Goal: Obtain resource: Obtain resource

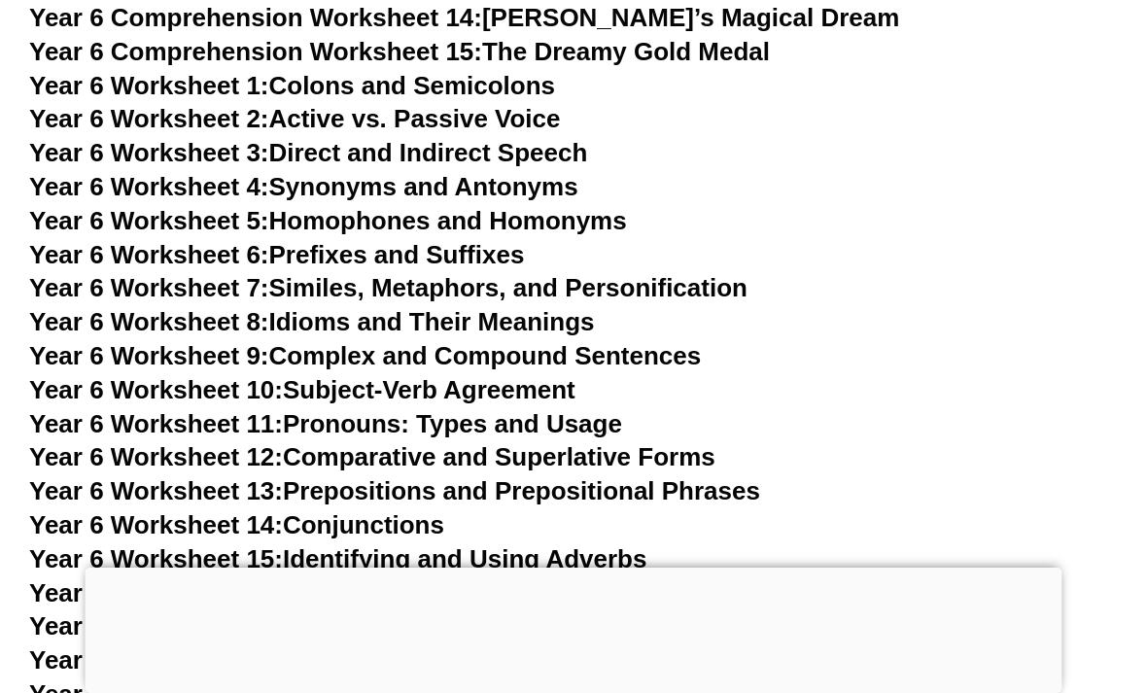
scroll to position [11195, 0]
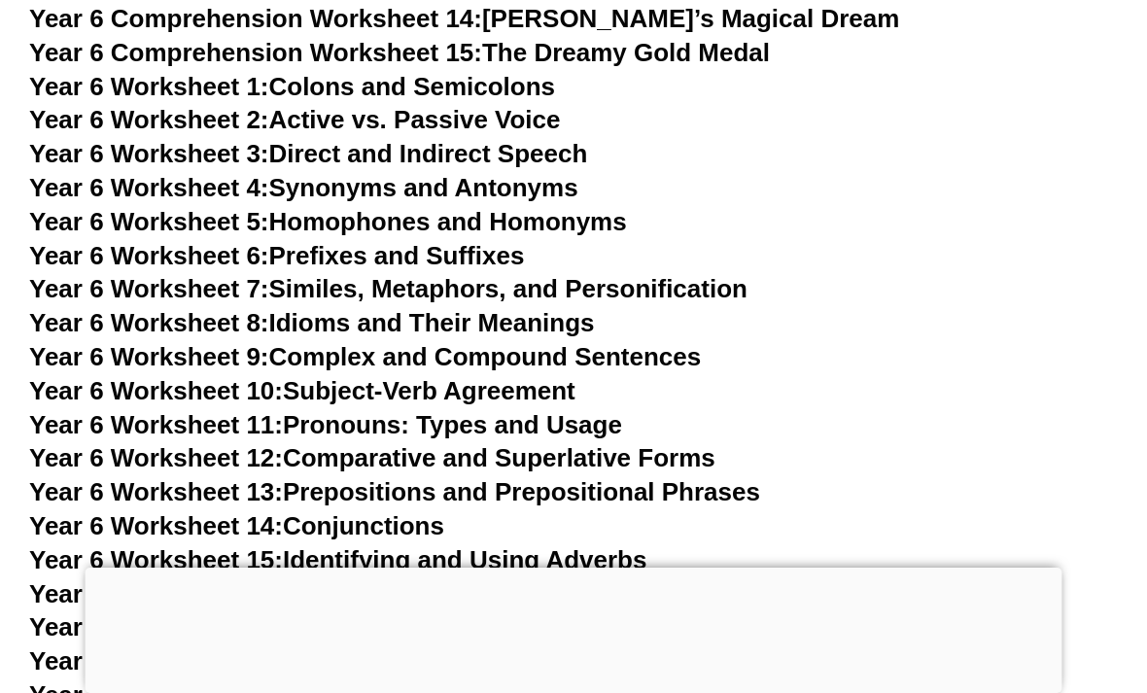
click at [597, 568] on div at bounding box center [574, 568] width 977 height 0
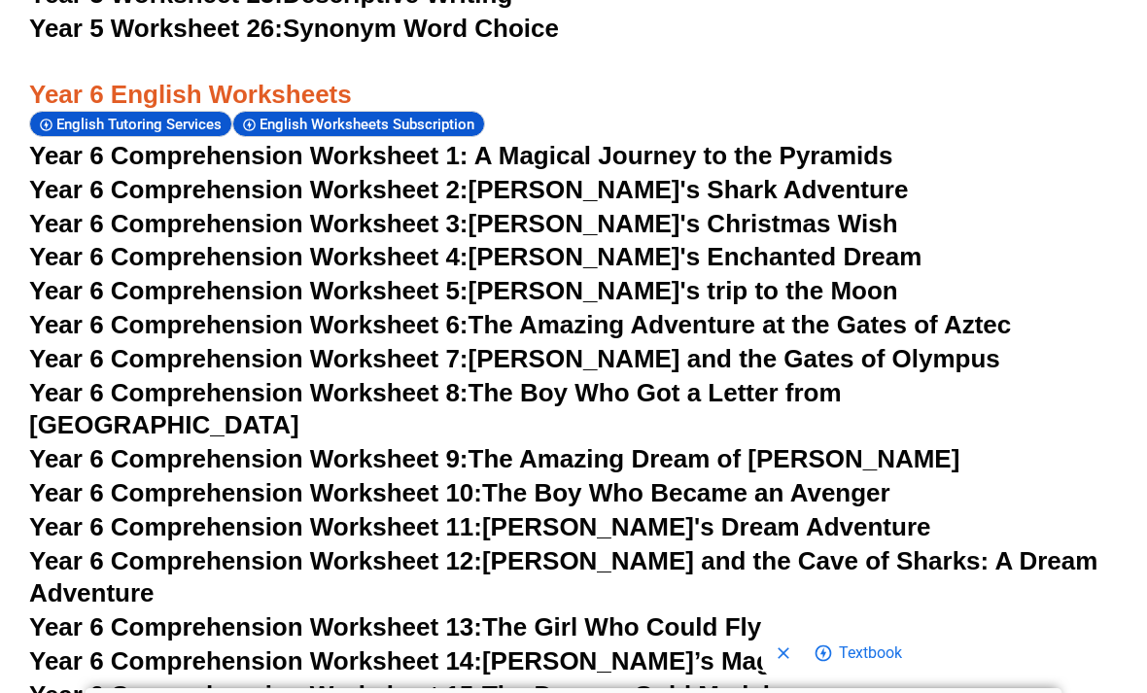
scroll to position [10552, 0]
click at [898, 547] on link "Year 6 Comprehension Worksheet 12: [PERSON_NAME] and the Cave of Sharks: A Drea…" at bounding box center [563, 578] width 1068 height 62
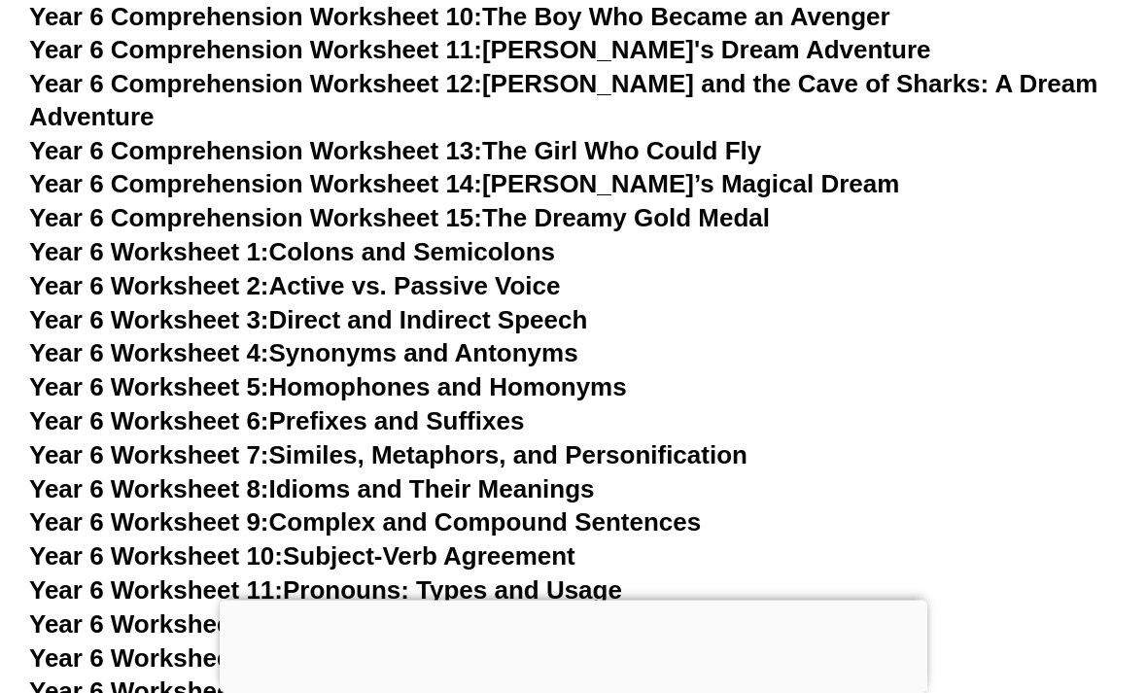
scroll to position [11163, 0]
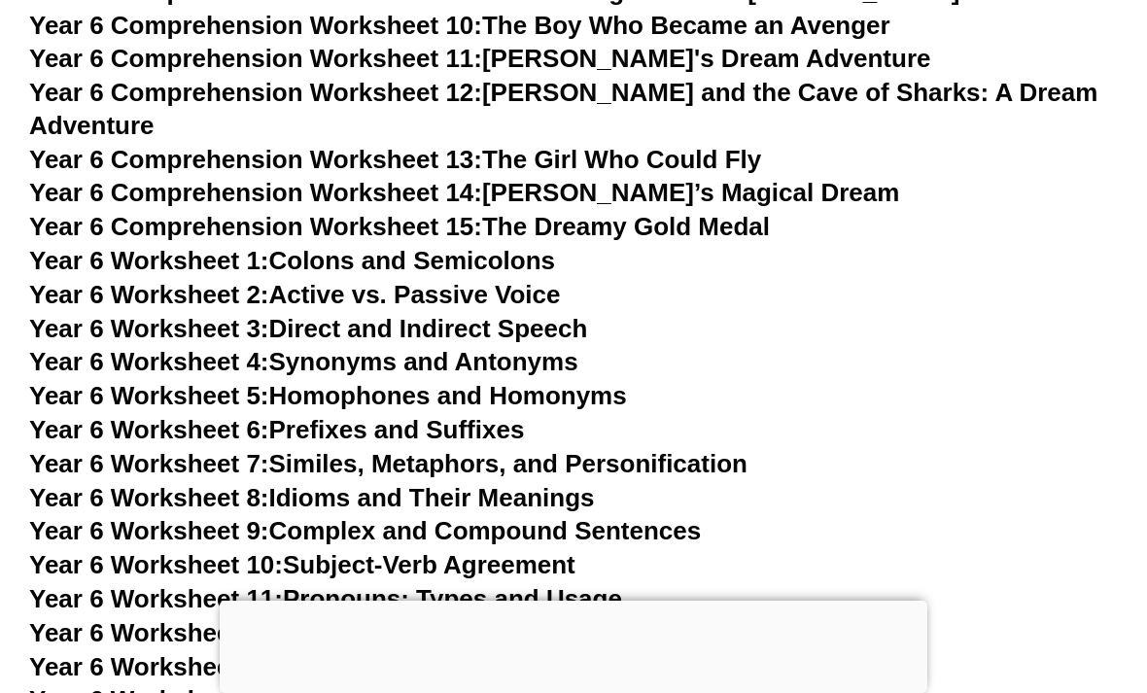
click at [473, 415] on link "Year 6 Worksheet 6: Prefixes and Suffixes" at bounding box center [276, 429] width 495 height 29
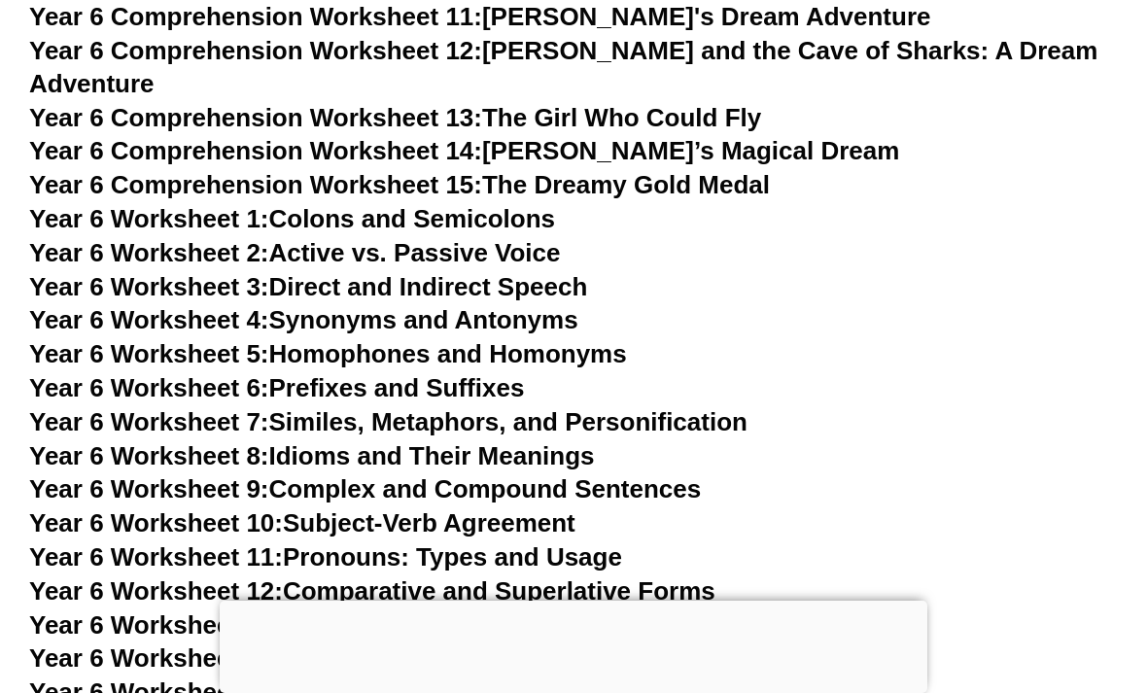
scroll to position [11207, 0]
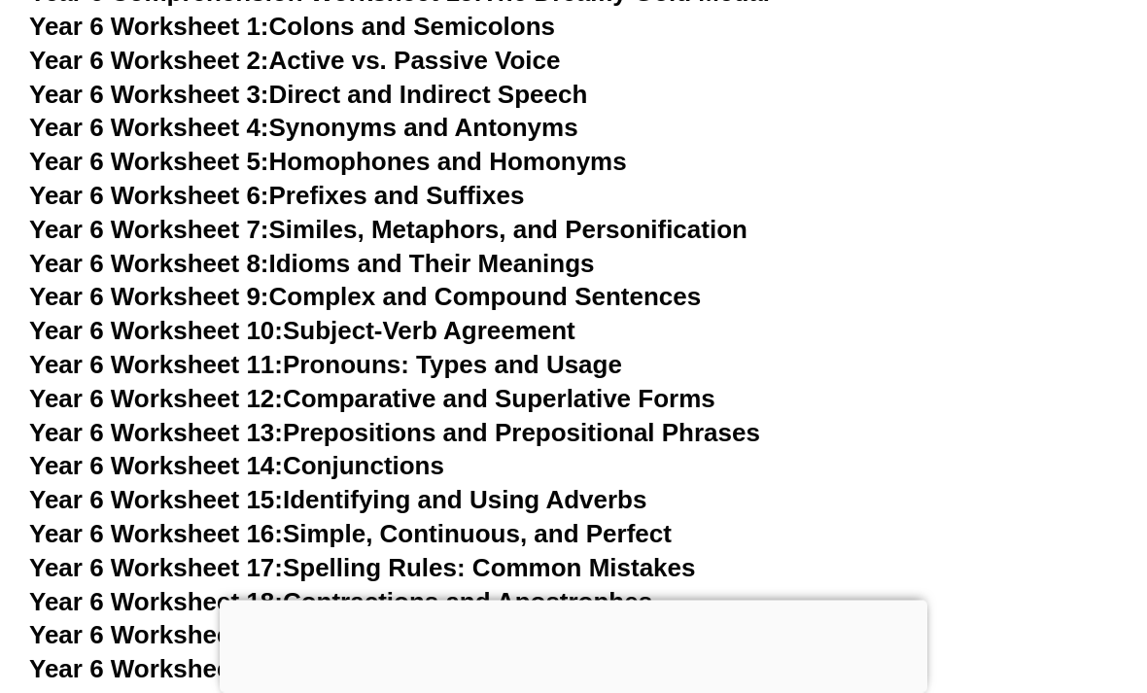
scroll to position [11397, 0]
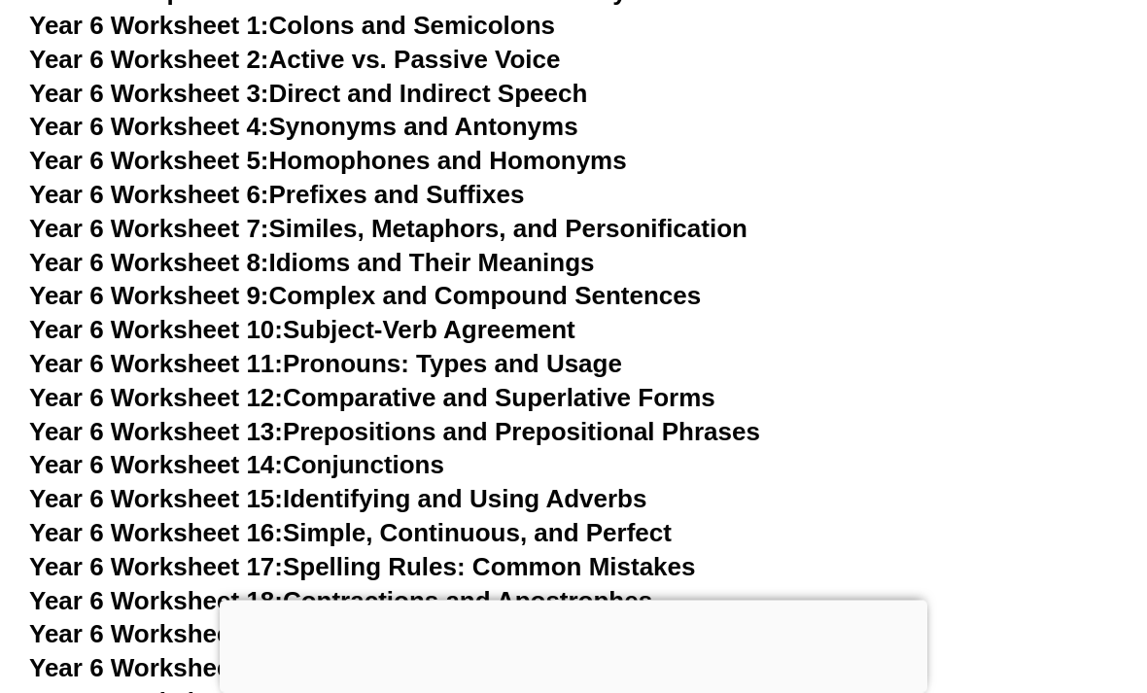
click at [458, 654] on link "Year 6 Worksheet 20: Narrative Types" at bounding box center [249, 668] width 441 height 29
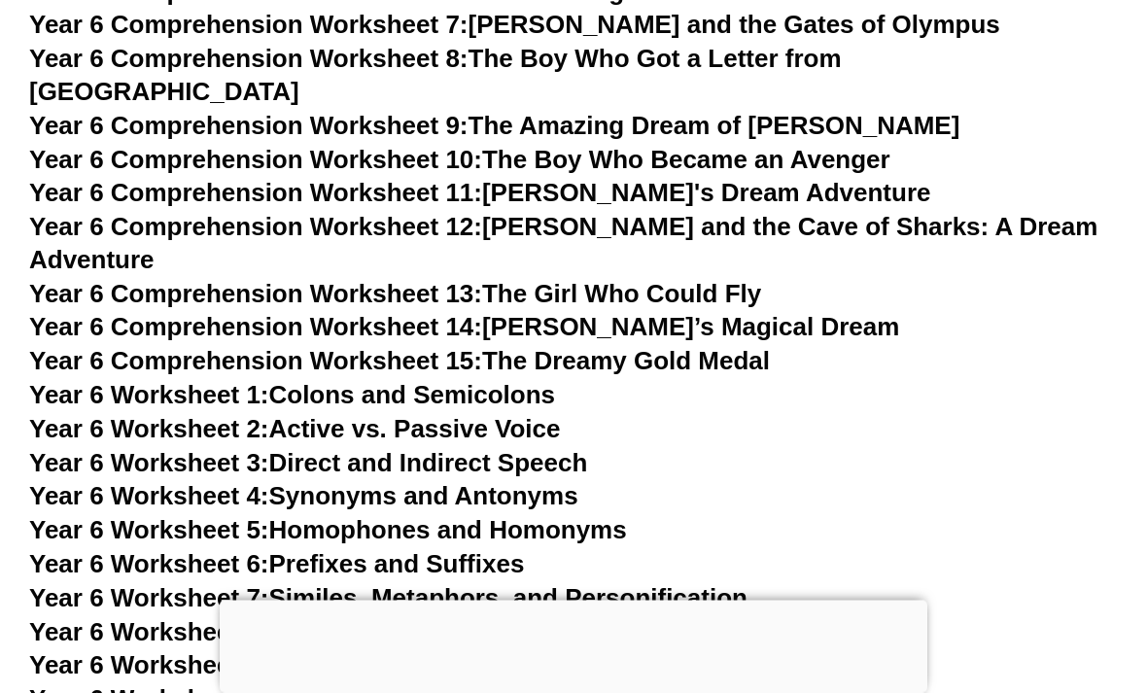
scroll to position [11026, 0]
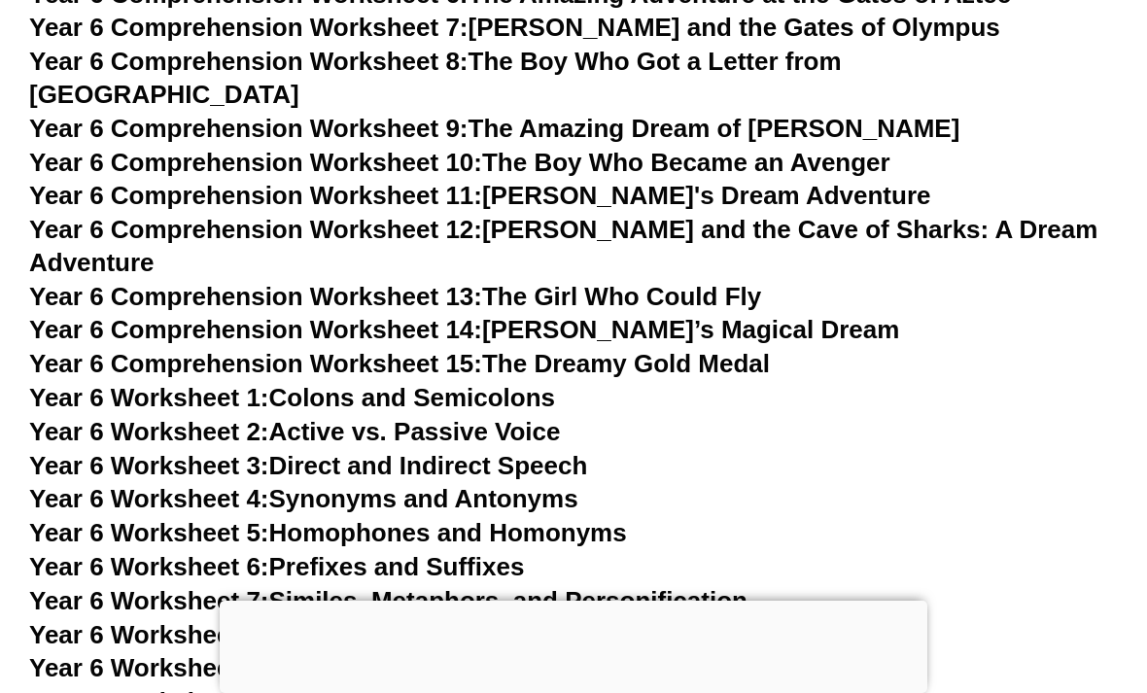
click at [501, 552] on link "Year 6 Worksheet 6: Prefixes and Suffixes" at bounding box center [276, 566] width 495 height 29
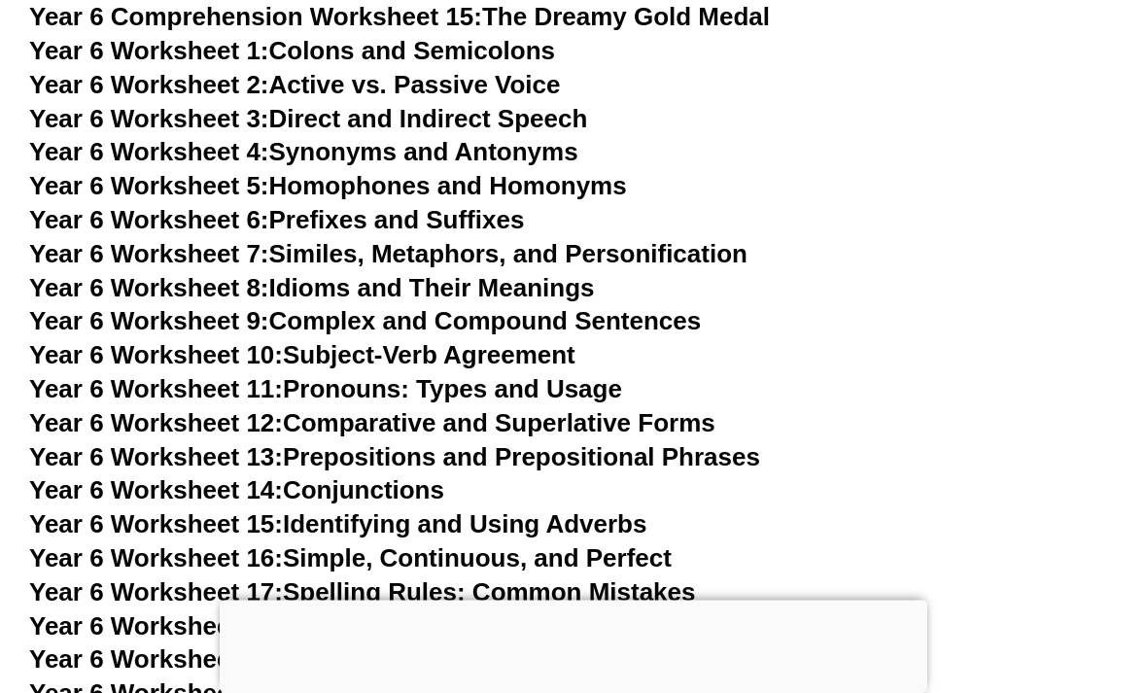
scroll to position [11373, 0]
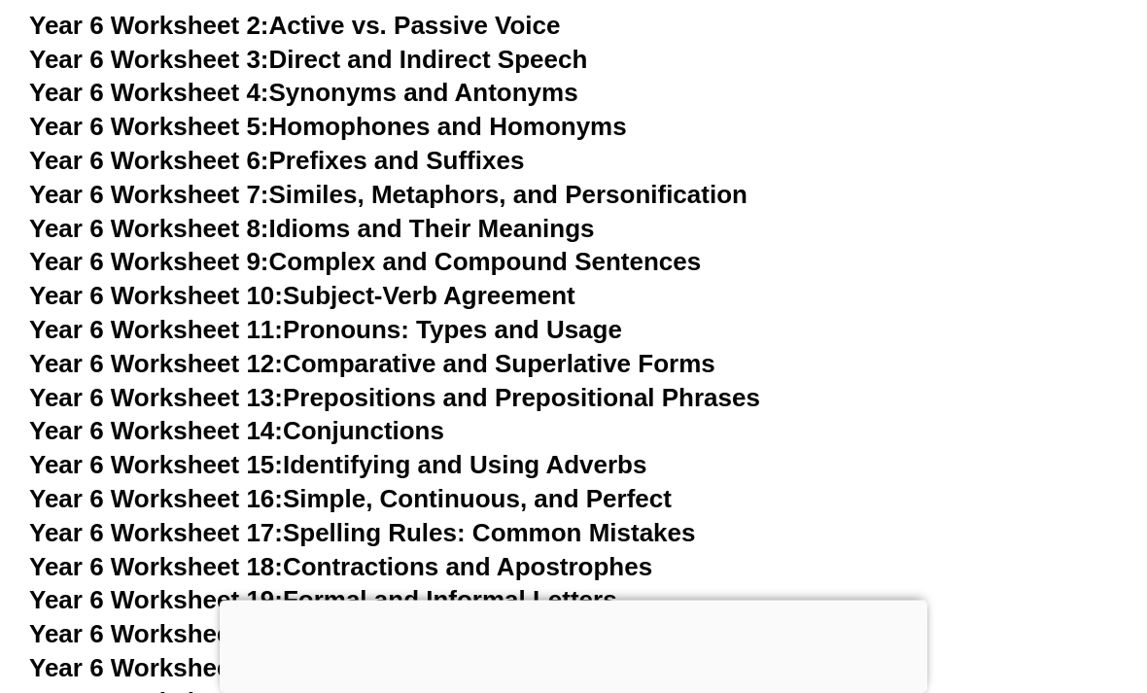
scroll to position [11436, 0]
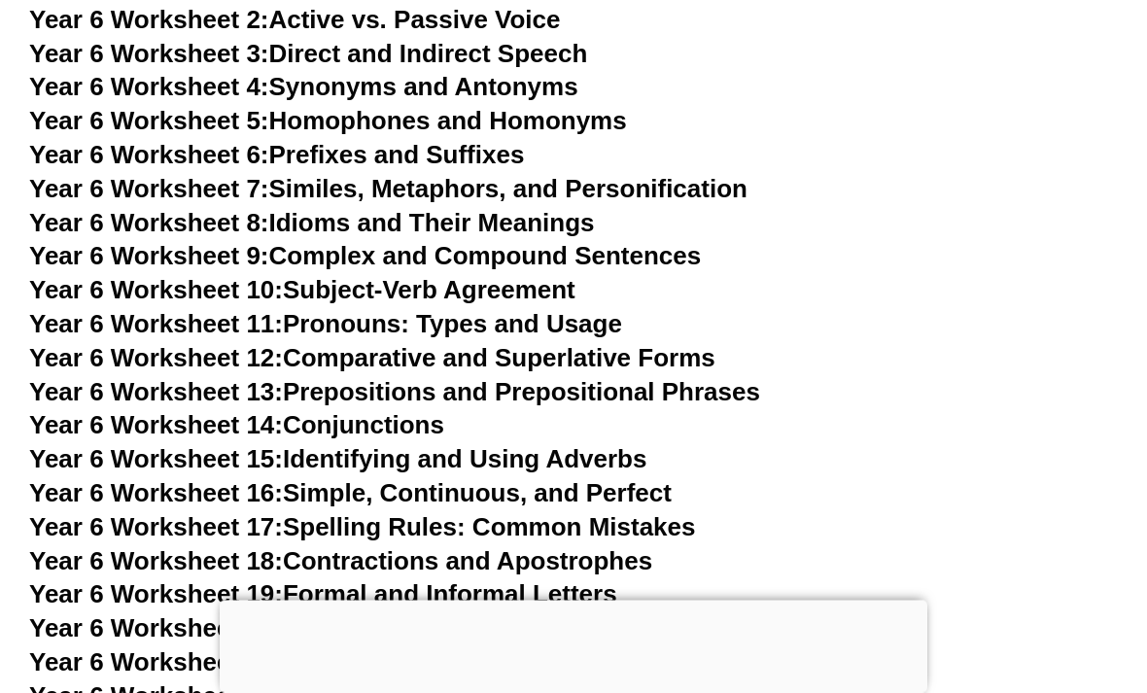
scroll to position [11435, 0]
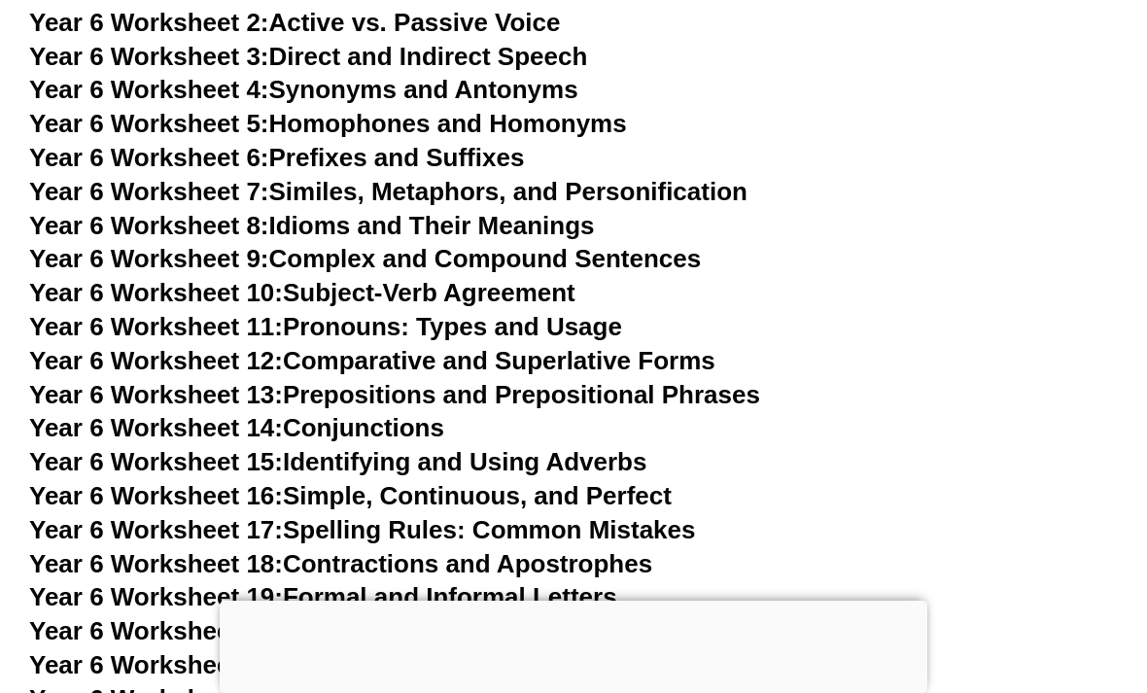
click at [599, 582] on link "Year 6 Worksheet 19: Formal and Informal Letters" at bounding box center [323, 596] width 588 height 29
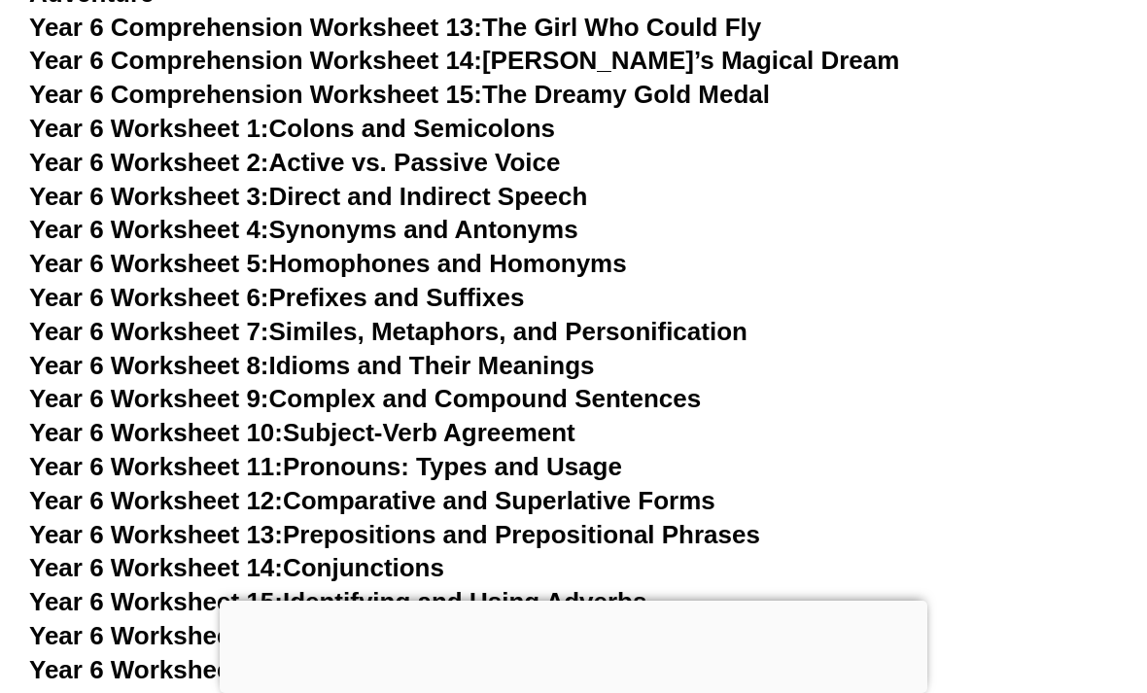
scroll to position [11293, 0]
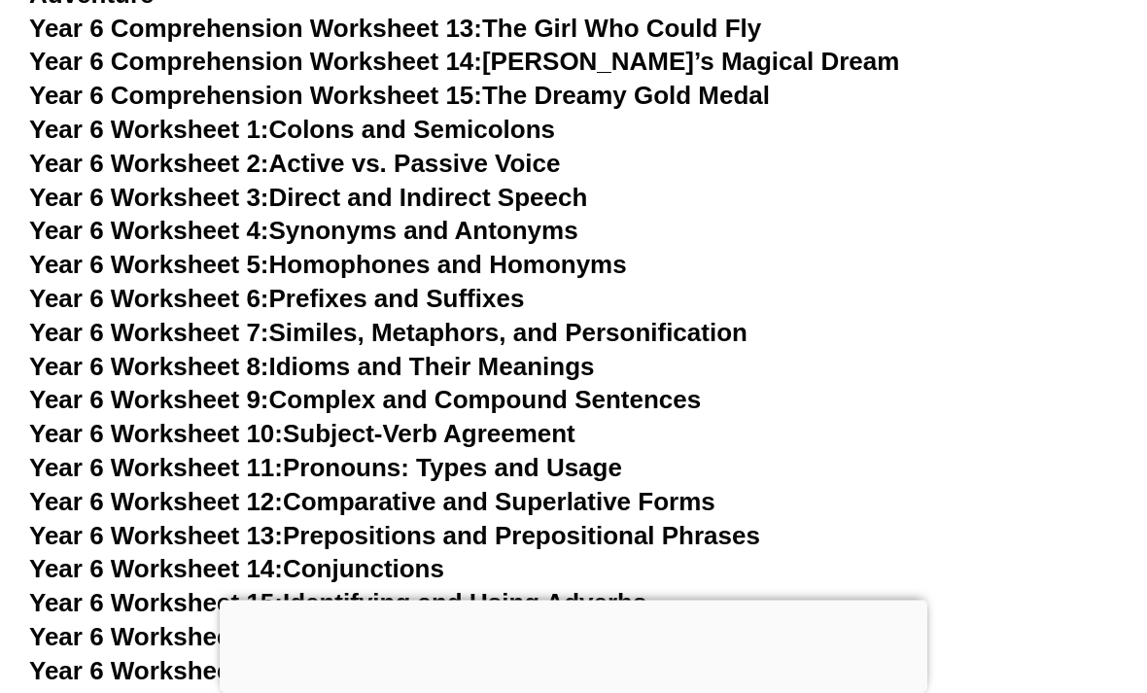
click at [586, 454] on link "Year 6 Worksheet 11: Pronouns: Types and Usage" at bounding box center [325, 468] width 593 height 29
click at [567, 419] on link "Year 6 Worksheet 10: Subject-Verb Agreement" at bounding box center [302, 433] width 546 height 29
